Goal: Information Seeking & Learning: Learn about a topic

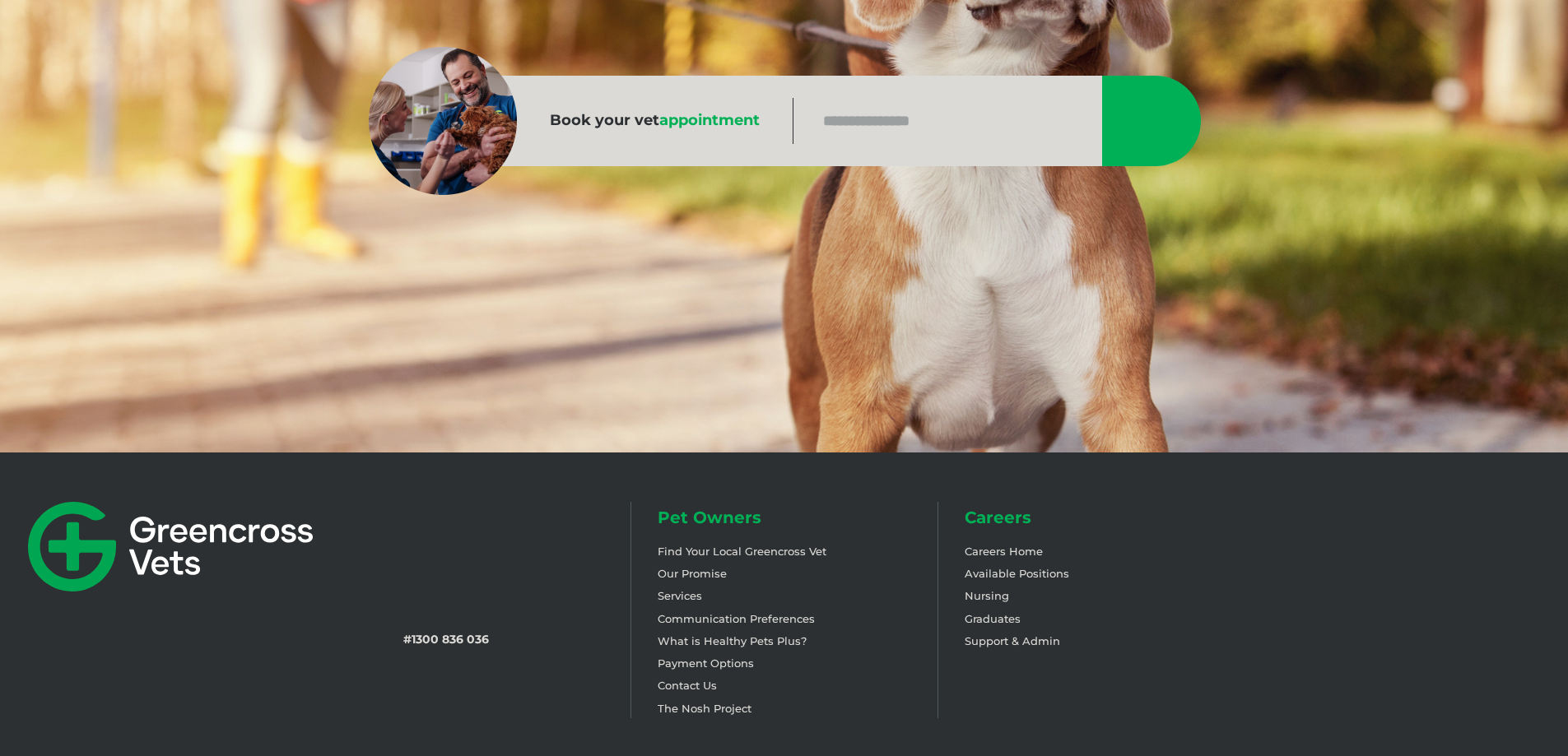
scroll to position [329, 0]
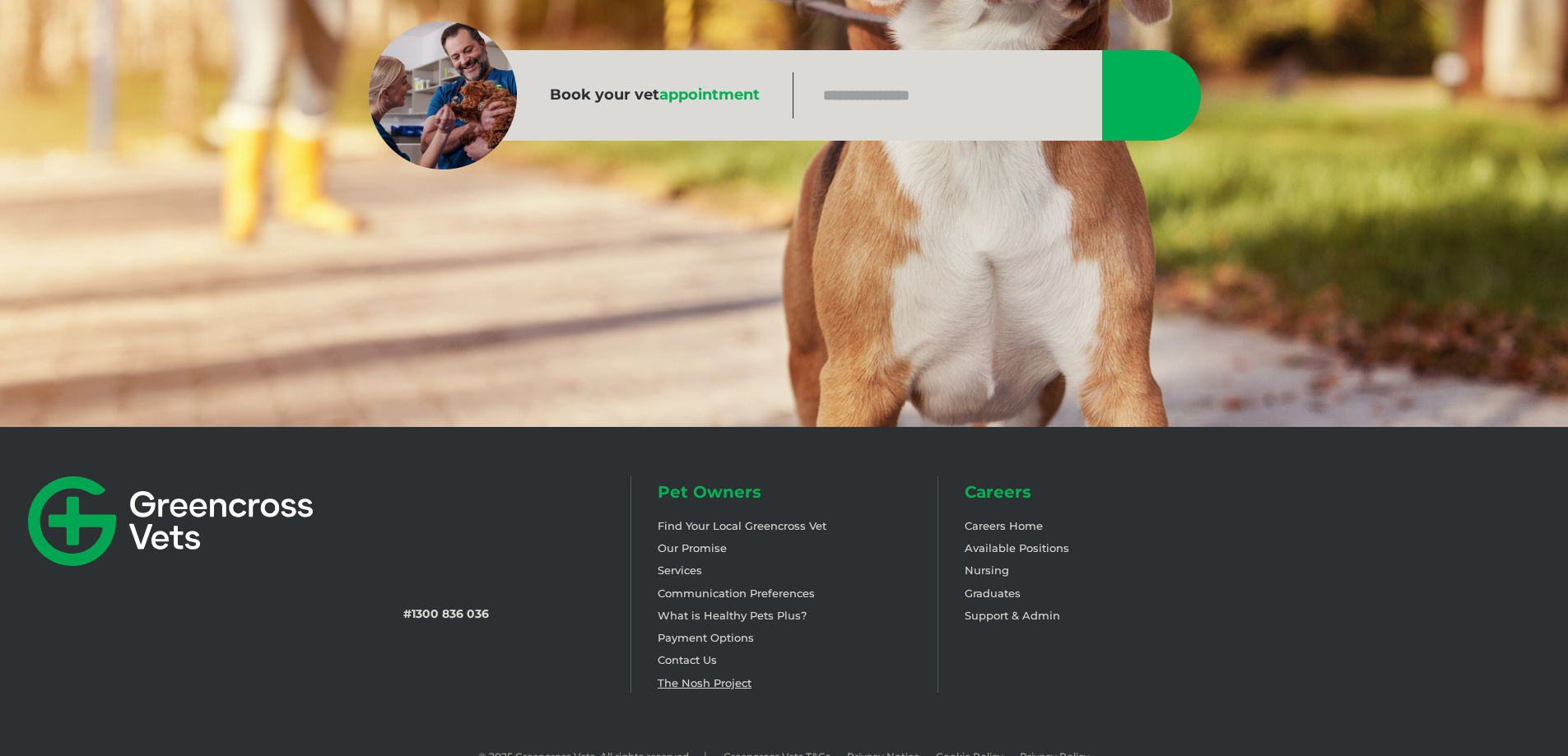
click at [713, 685] on link "The Nosh Project" at bounding box center [705, 682] width 93 height 13
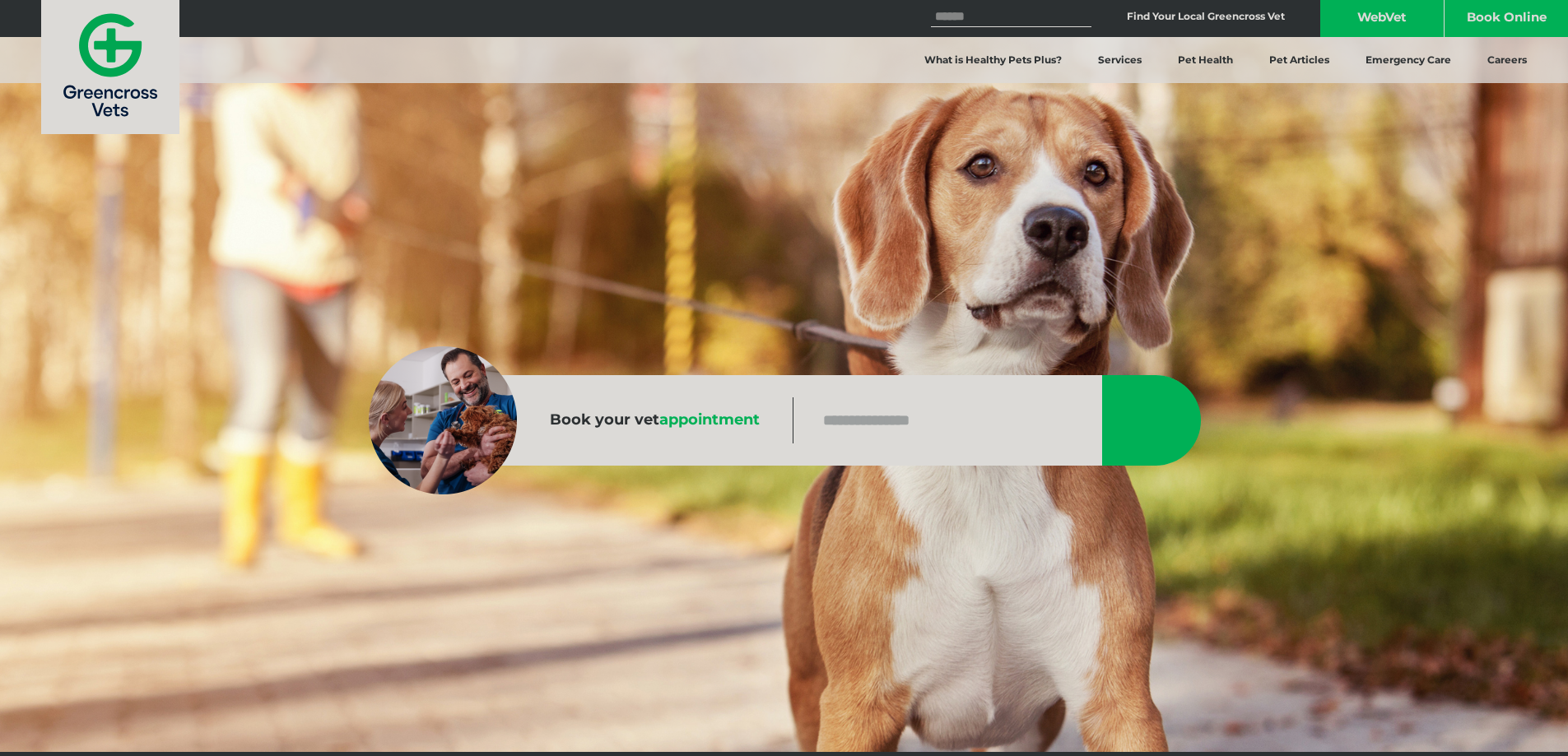
scroll to position [0, 0]
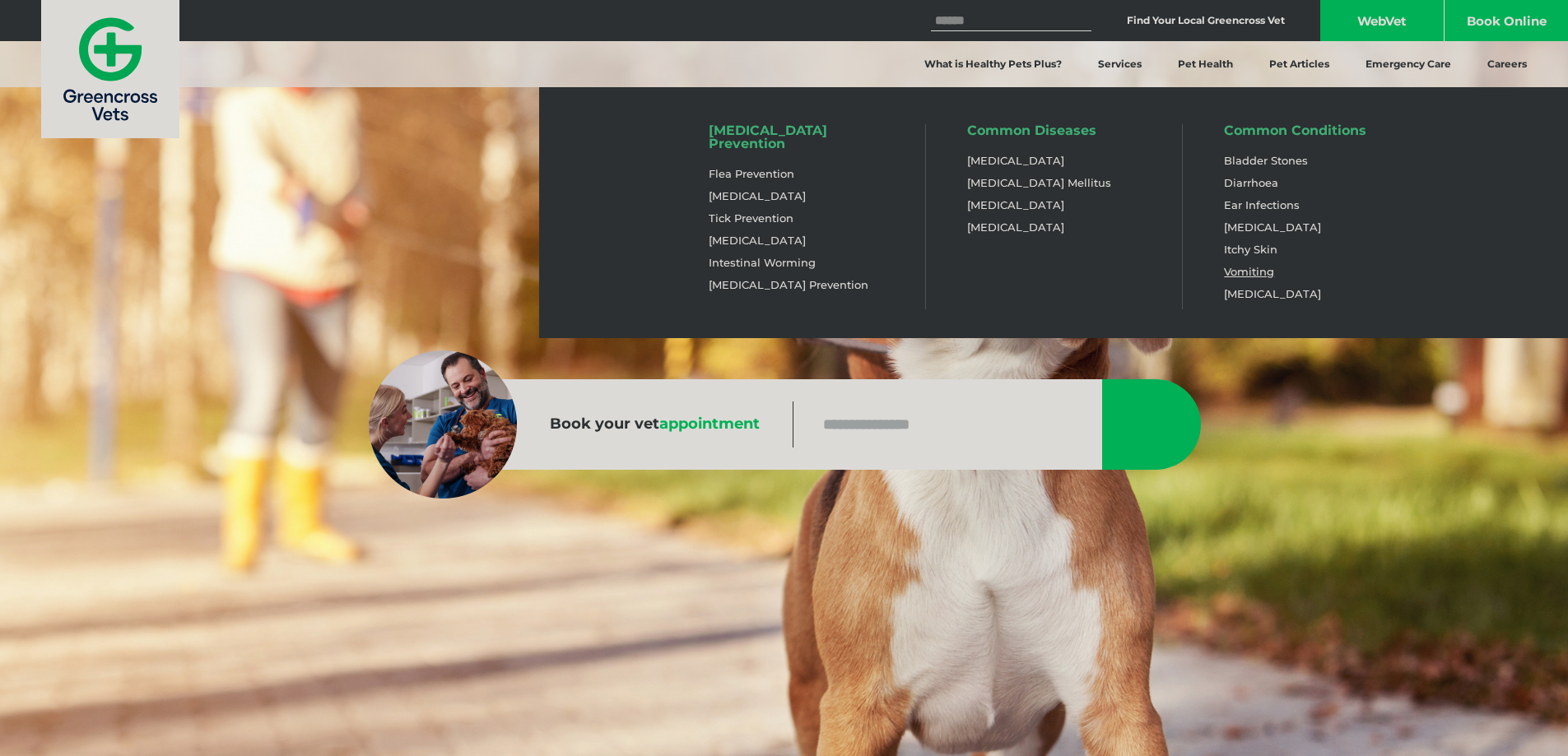
click at [1231, 270] on link "Vomiting" at bounding box center [1248, 272] width 50 height 14
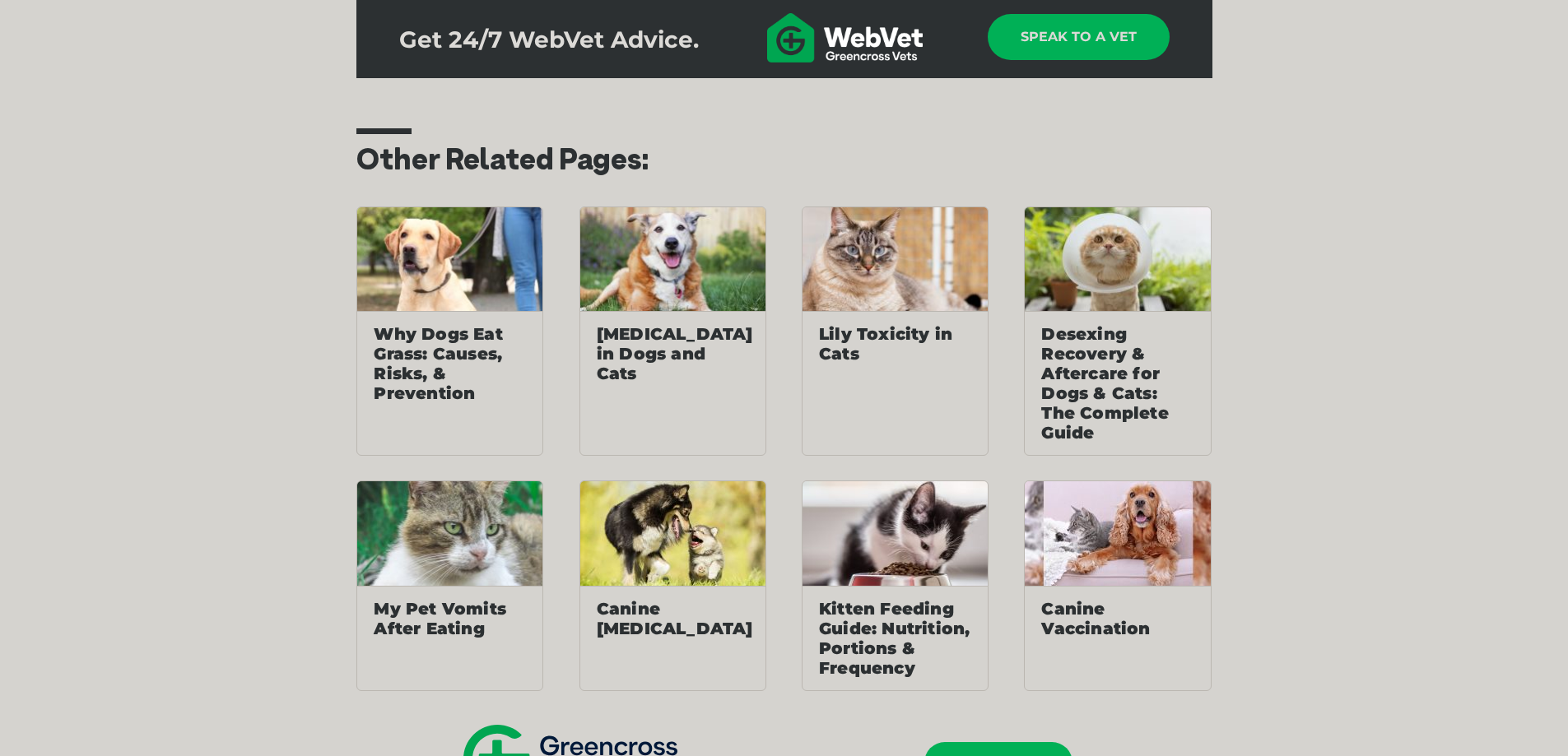
scroll to position [3867, 0]
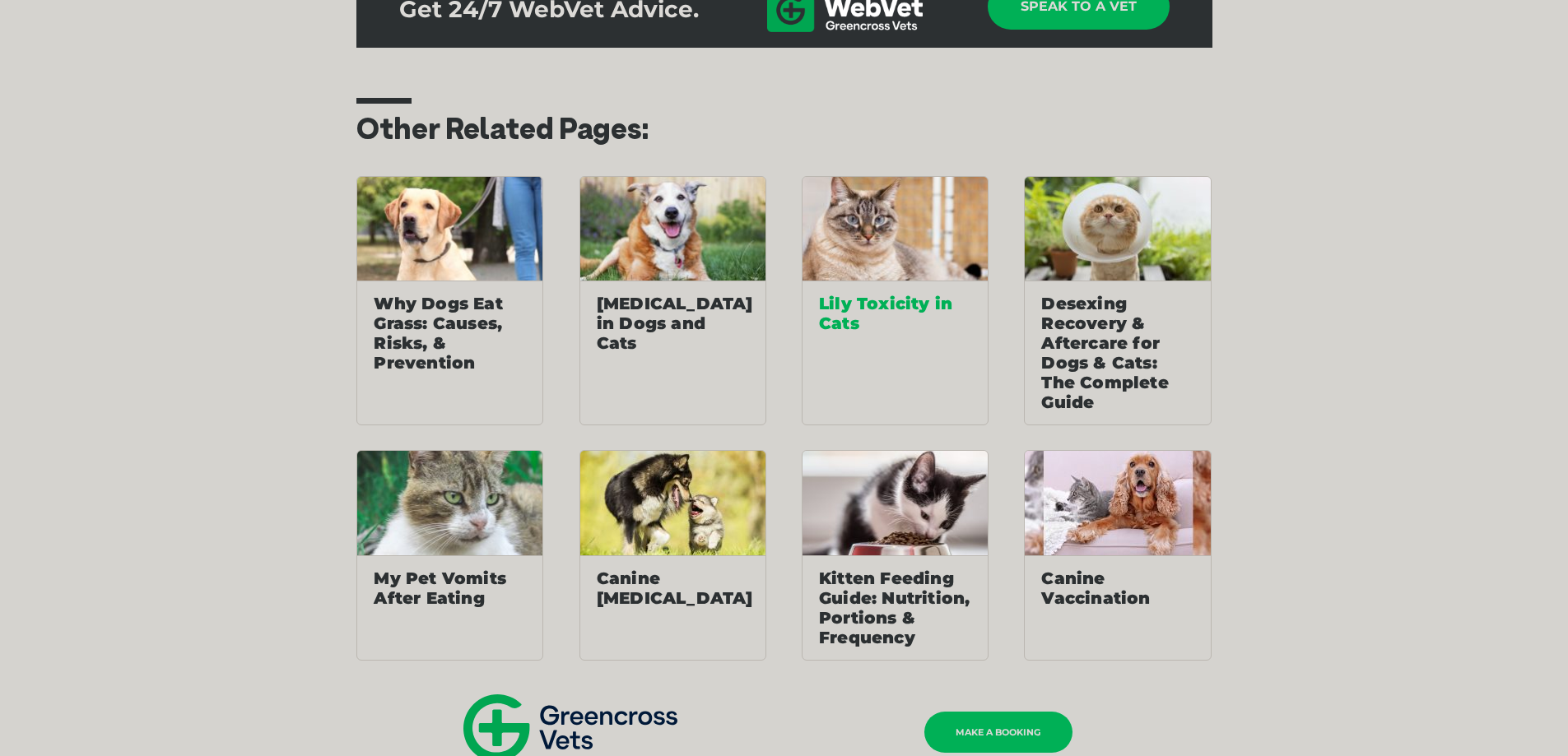
click at [860, 280] on span "Lily Toxicity in Cats" at bounding box center [896, 313] width 185 height 65
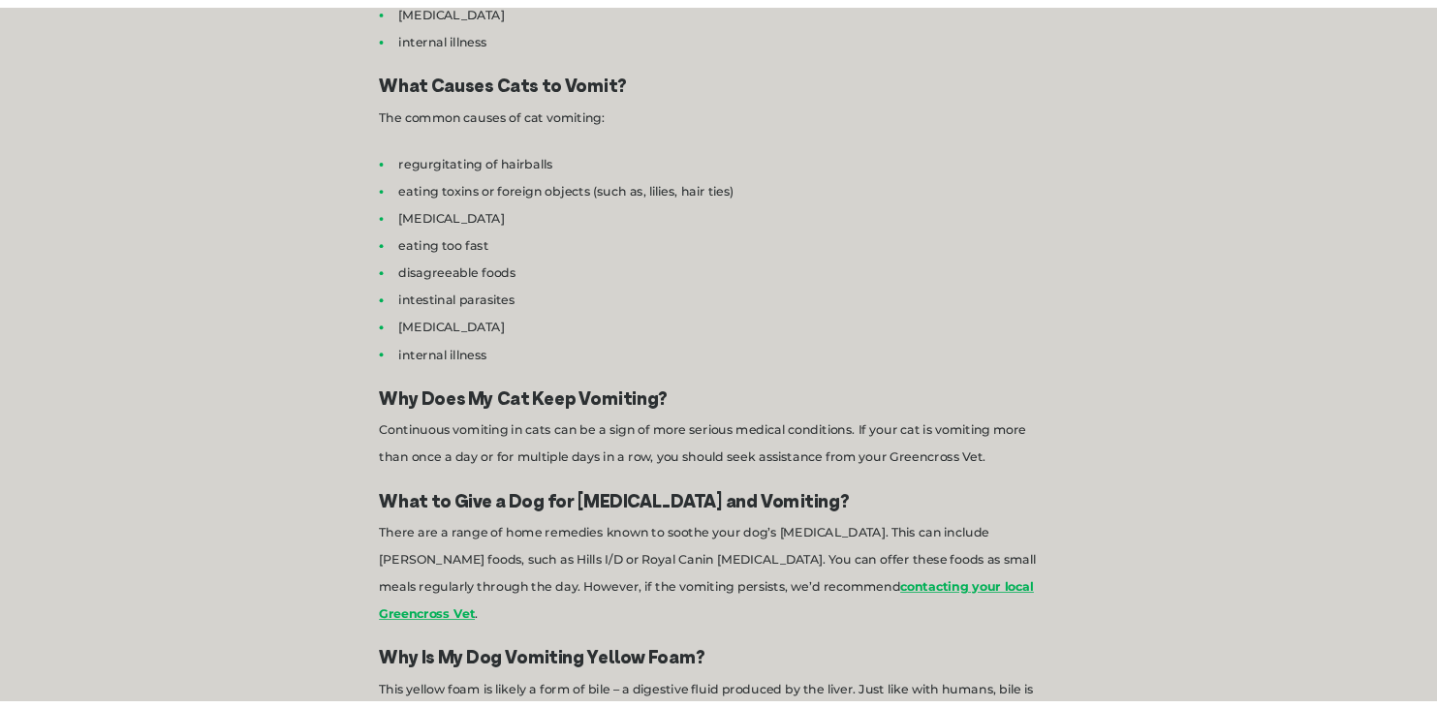
scroll to position [3487, 0]
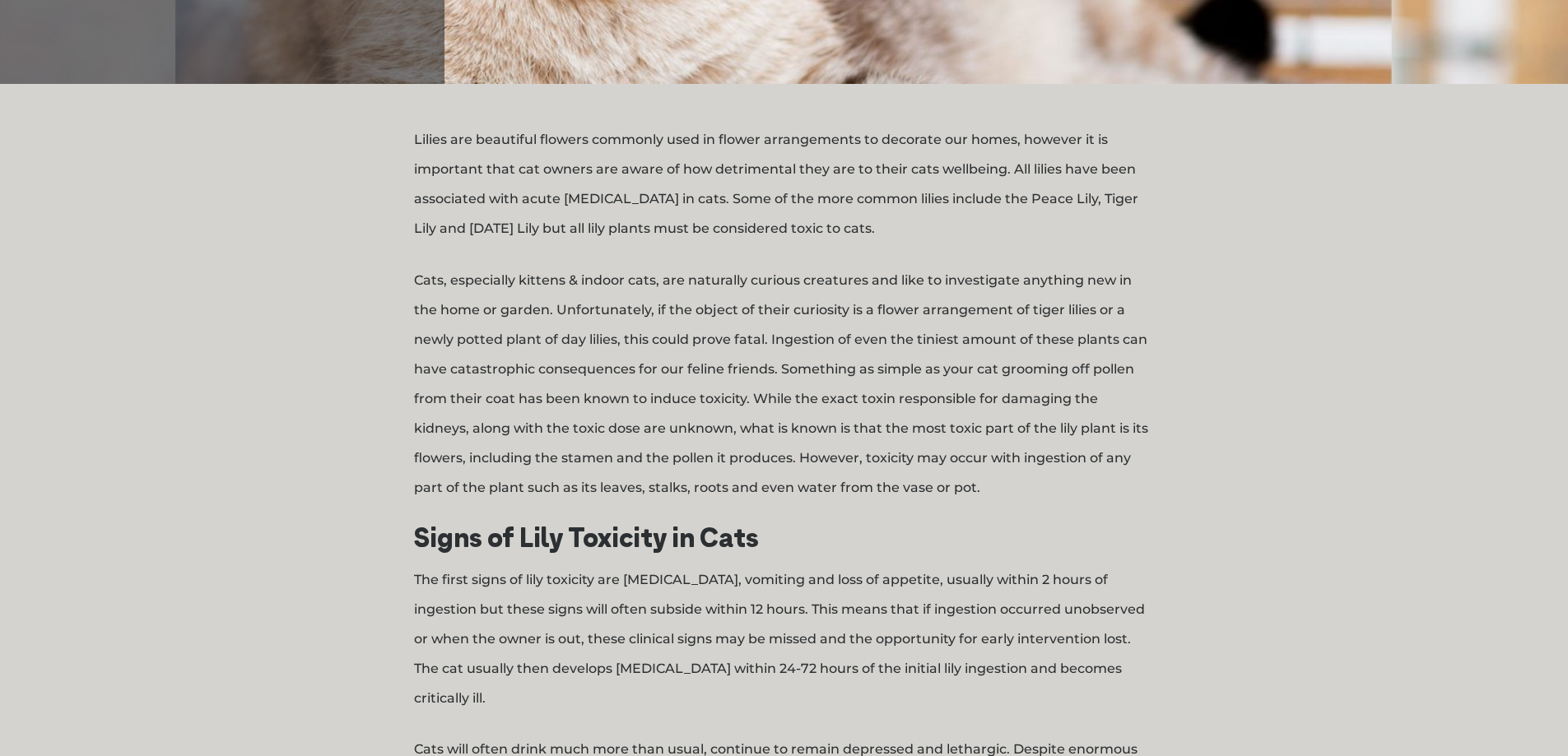
scroll to position [576, 0]
